Goal: Check status: Check status

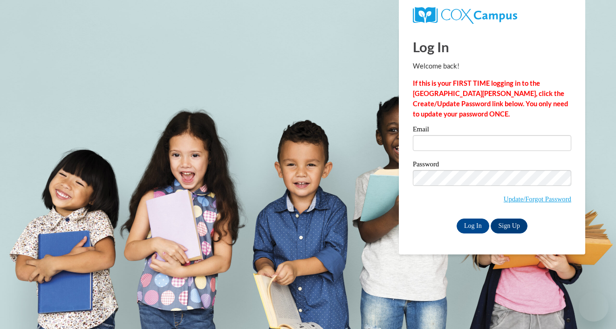
type input "mreillypadilla@miltonps.org"
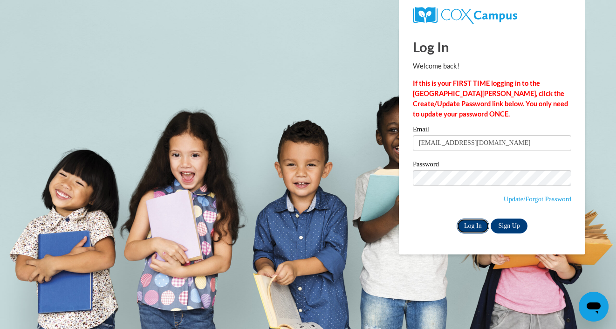
click at [476, 224] on input "Log In" at bounding box center [472, 225] width 33 height 15
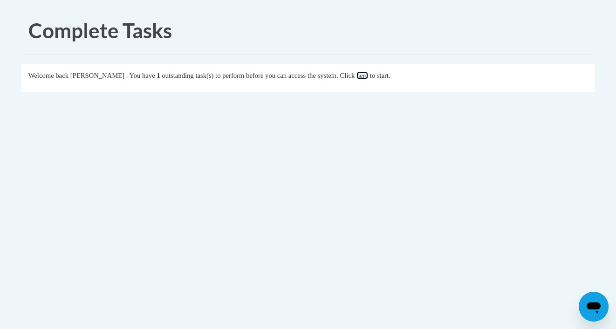
click at [368, 74] on link "here" at bounding box center [362, 75] width 12 height 7
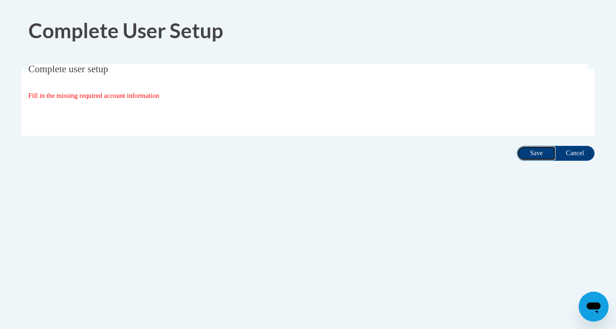
click at [537, 151] on input "Save" at bounding box center [535, 153] width 39 height 15
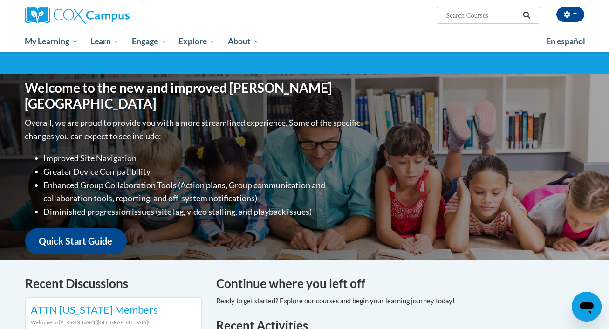
scroll to position [47, 0]
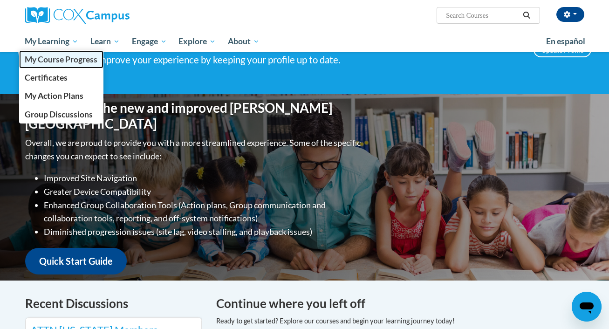
click at [50, 61] on span "My Course Progress" at bounding box center [61, 59] width 73 height 10
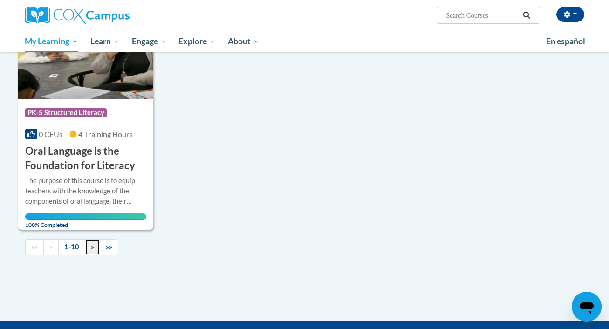
click at [92, 241] on link "»" at bounding box center [92, 247] width 15 height 16
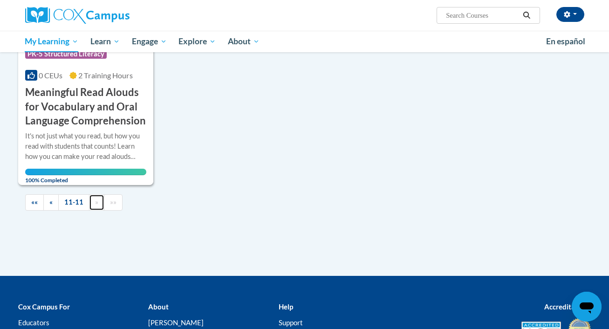
scroll to position [226, 0]
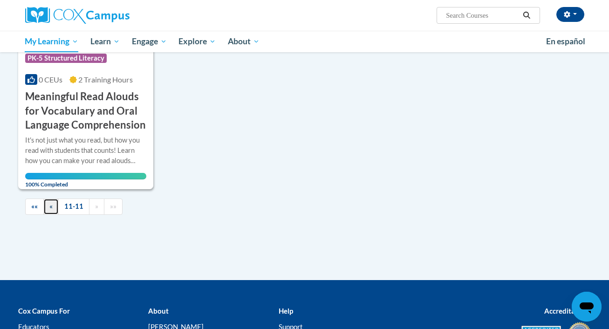
click at [48, 209] on link "«" at bounding box center [50, 206] width 15 height 16
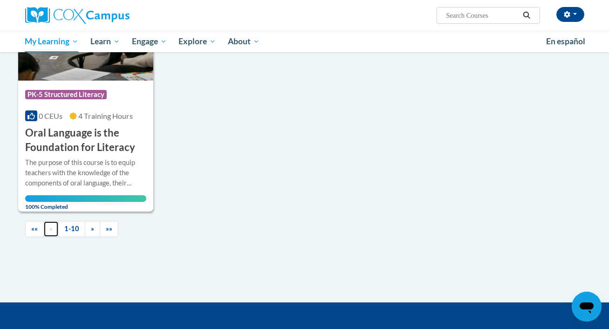
scroll to position [911, 0]
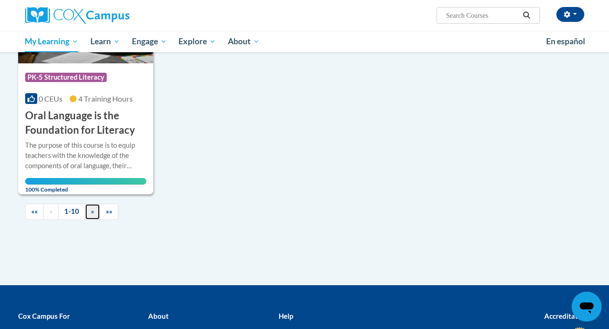
click at [87, 210] on link "»" at bounding box center [92, 212] width 15 height 16
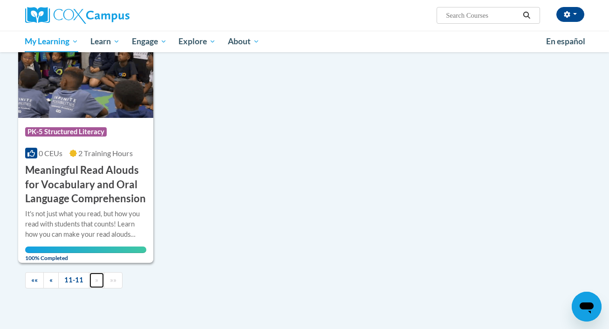
scroll to position [149, 0]
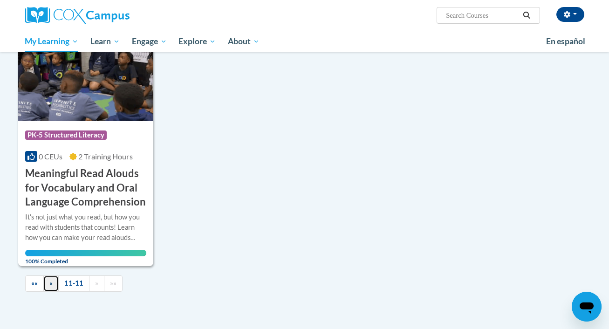
click at [54, 283] on link "«" at bounding box center [50, 283] width 15 height 16
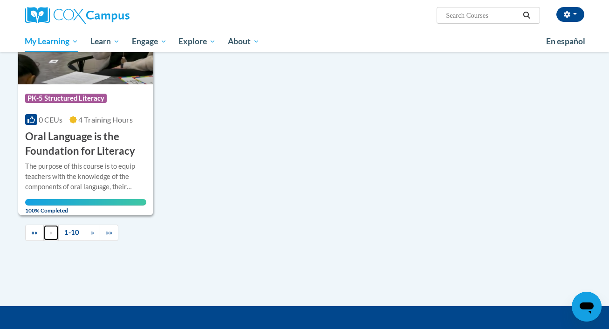
scroll to position [891, 0]
